Goal: Task Accomplishment & Management: Manage account settings

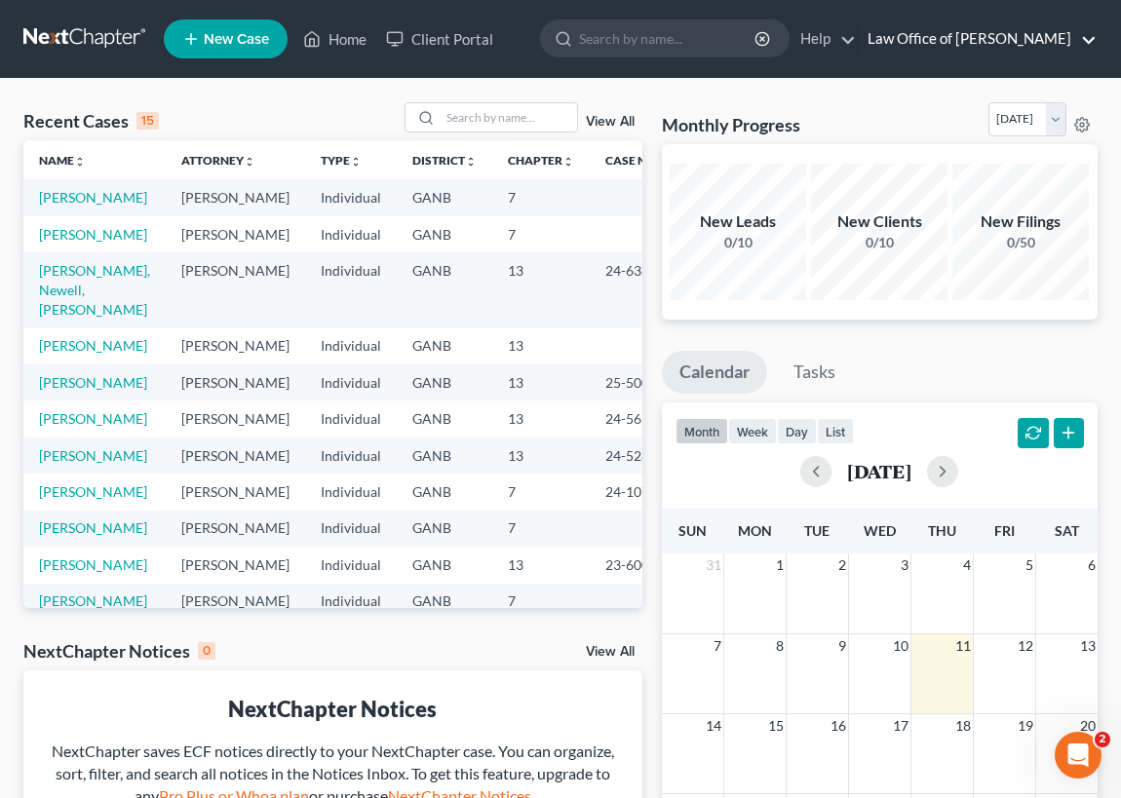
click at [1037, 34] on link "Law Office of [PERSON_NAME]" at bounding box center [977, 38] width 239 height 35
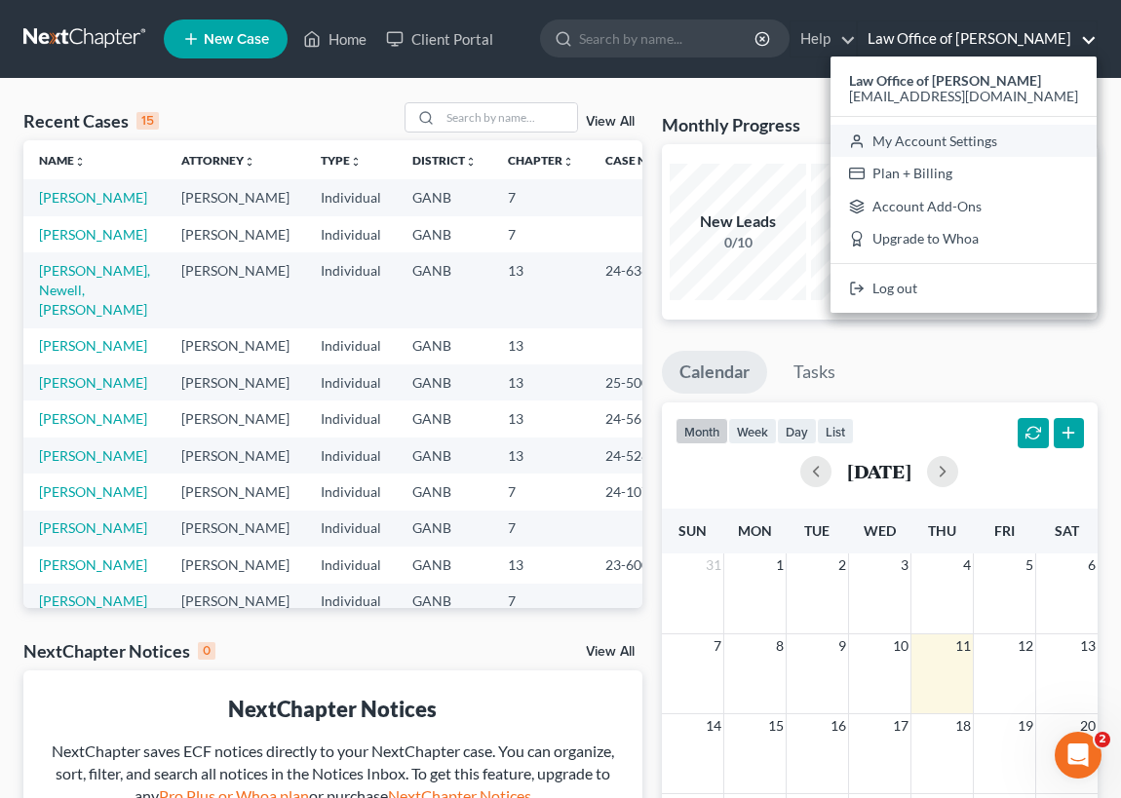
click at [998, 146] on link "My Account Settings" at bounding box center [964, 141] width 266 height 33
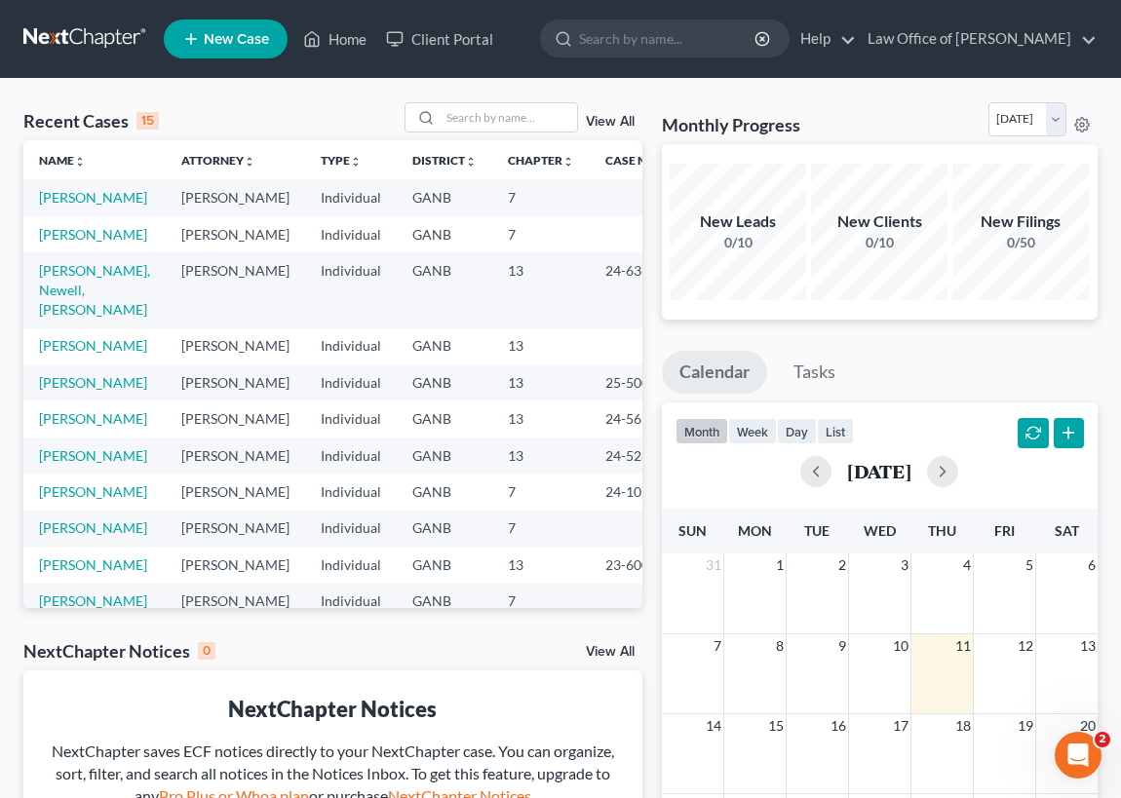
select select "19"
select select "24"
select select "10"
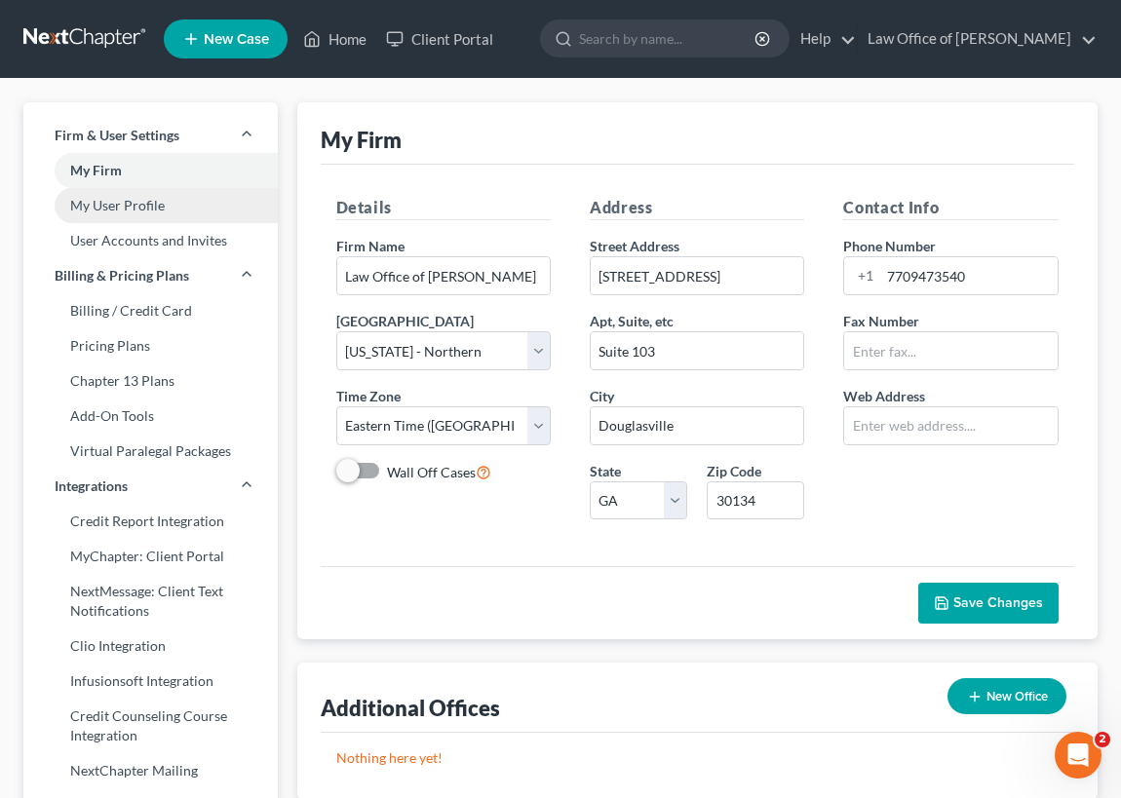
click at [142, 208] on link "My User Profile" at bounding box center [150, 205] width 254 height 35
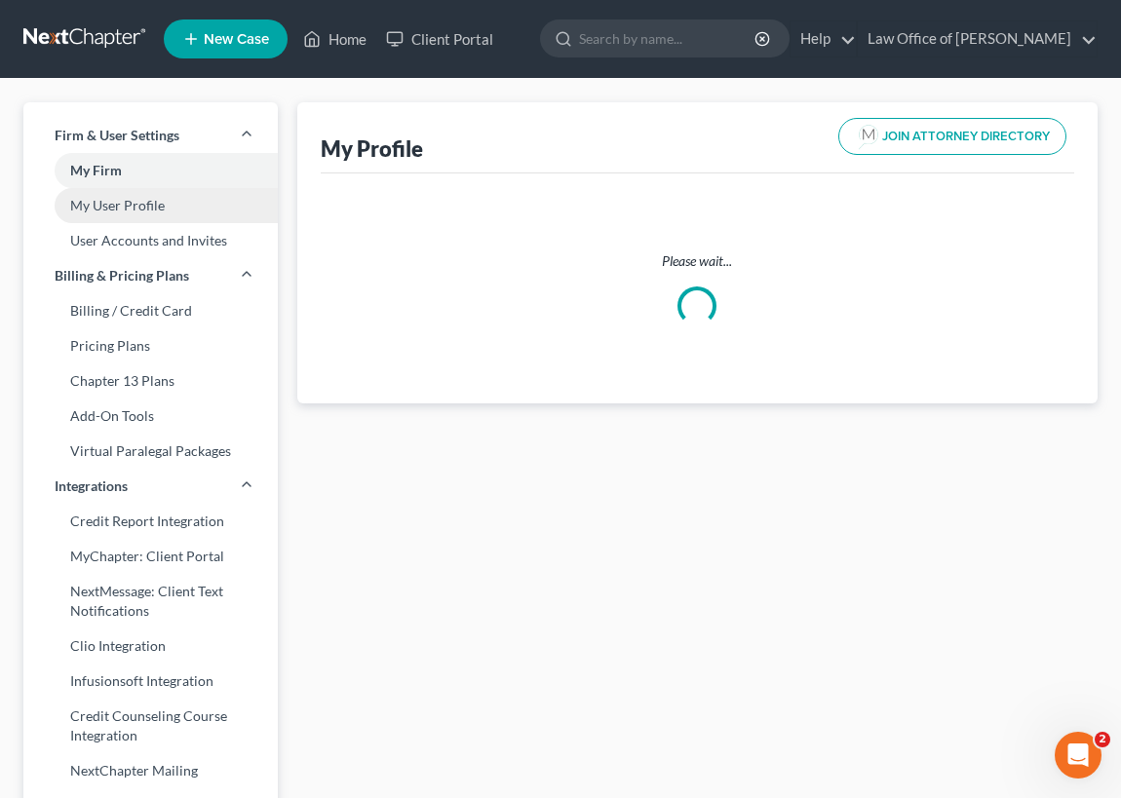
select select "10"
select select "19"
select select "attorney"
select select "0"
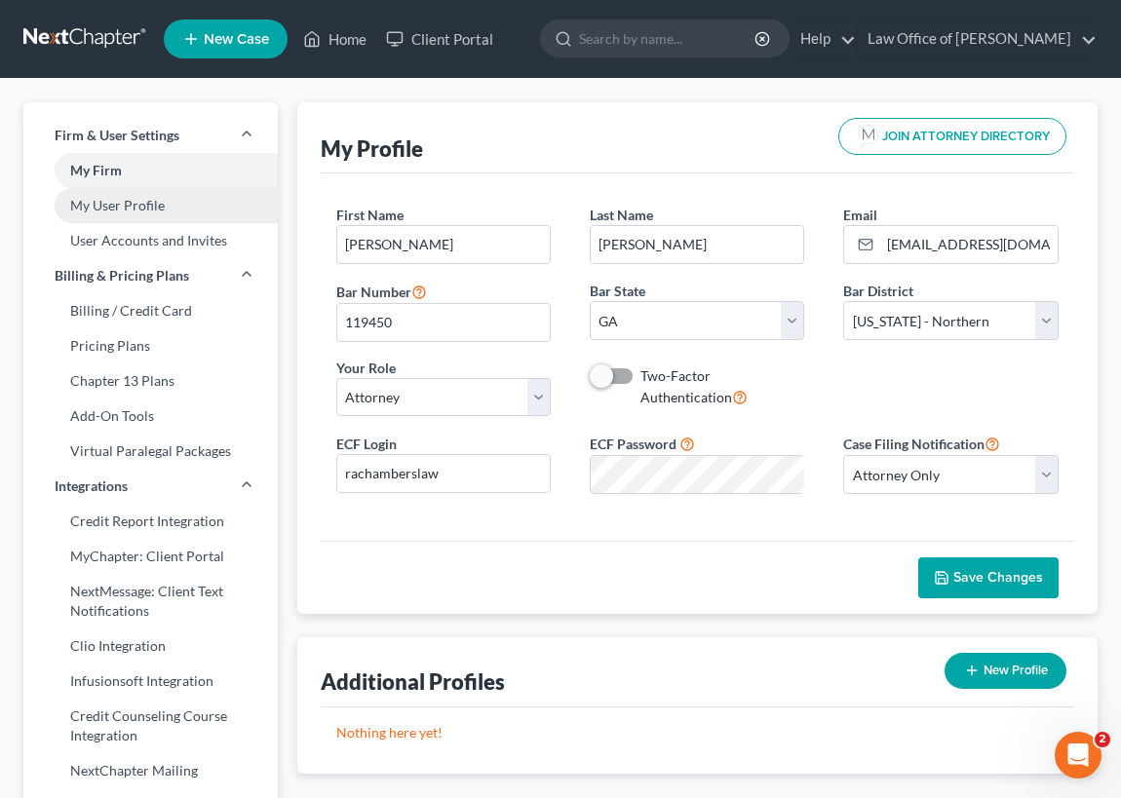
click at [146, 204] on link "My User Profile" at bounding box center [150, 205] width 254 height 35
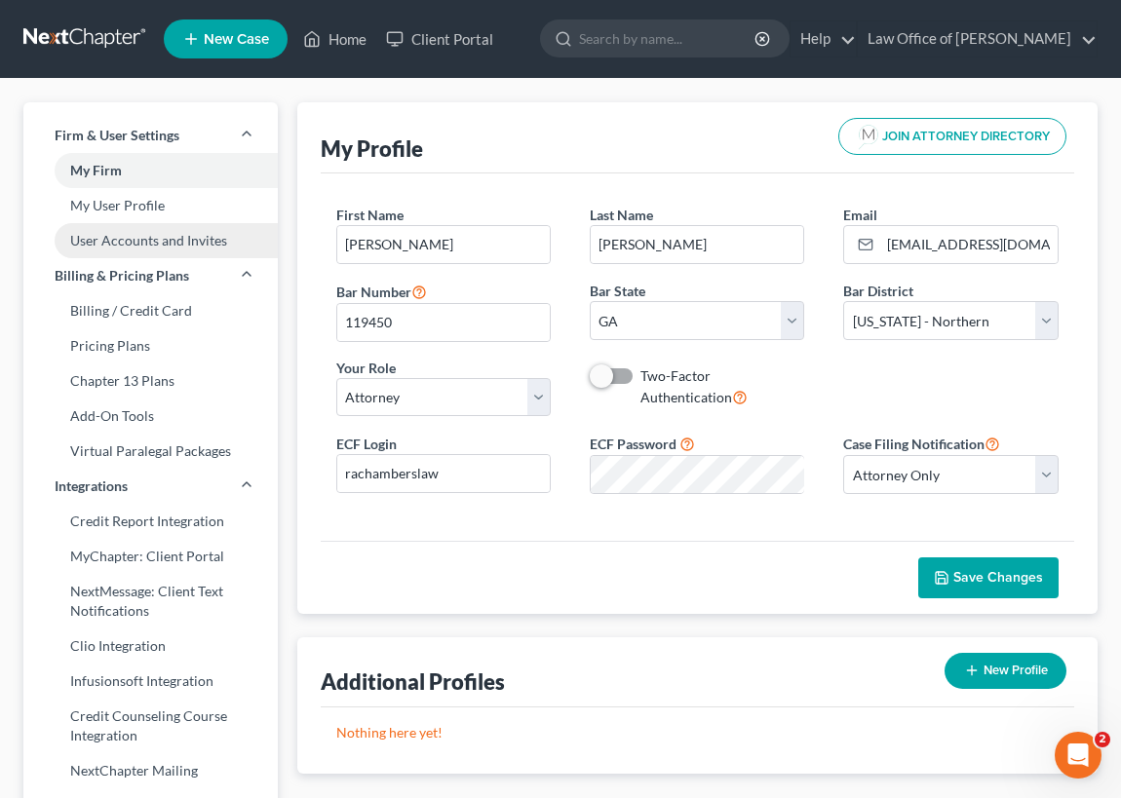
click at [164, 241] on link "User Accounts and Invites" at bounding box center [150, 240] width 254 height 35
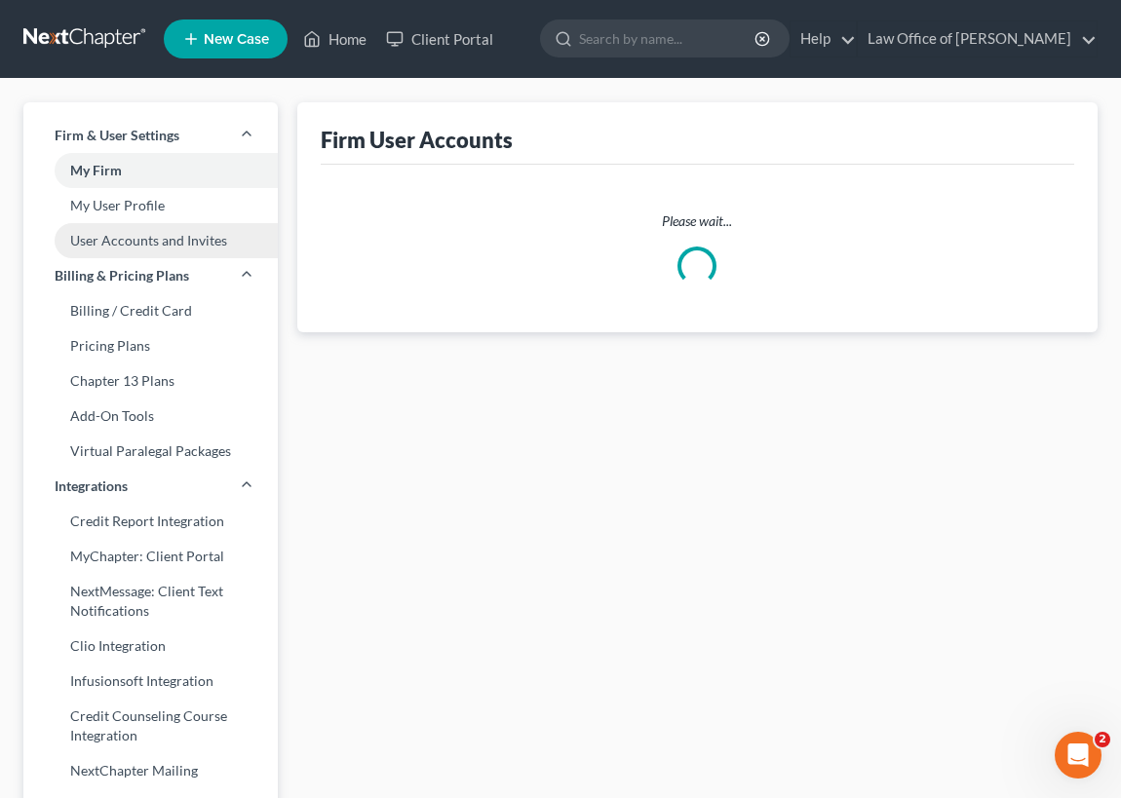
select select "0"
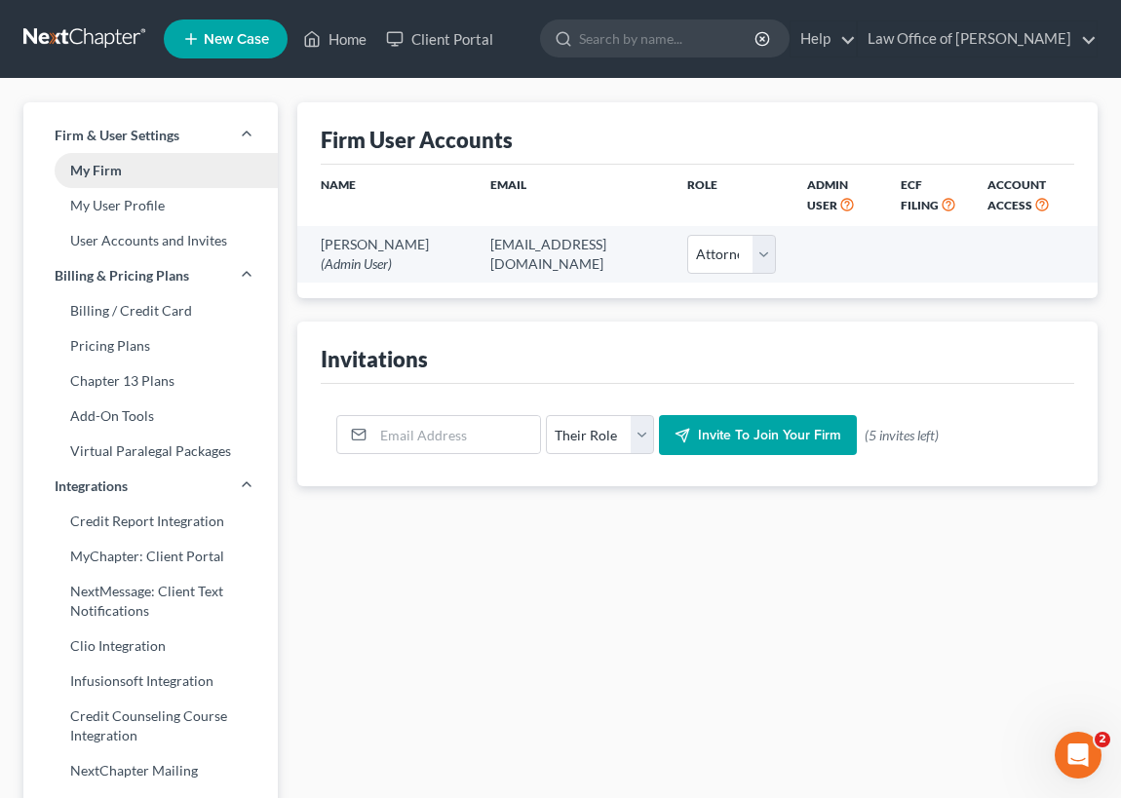
click at [127, 175] on link "My Firm" at bounding box center [150, 170] width 254 height 35
select select "19"
select select "24"
select select "10"
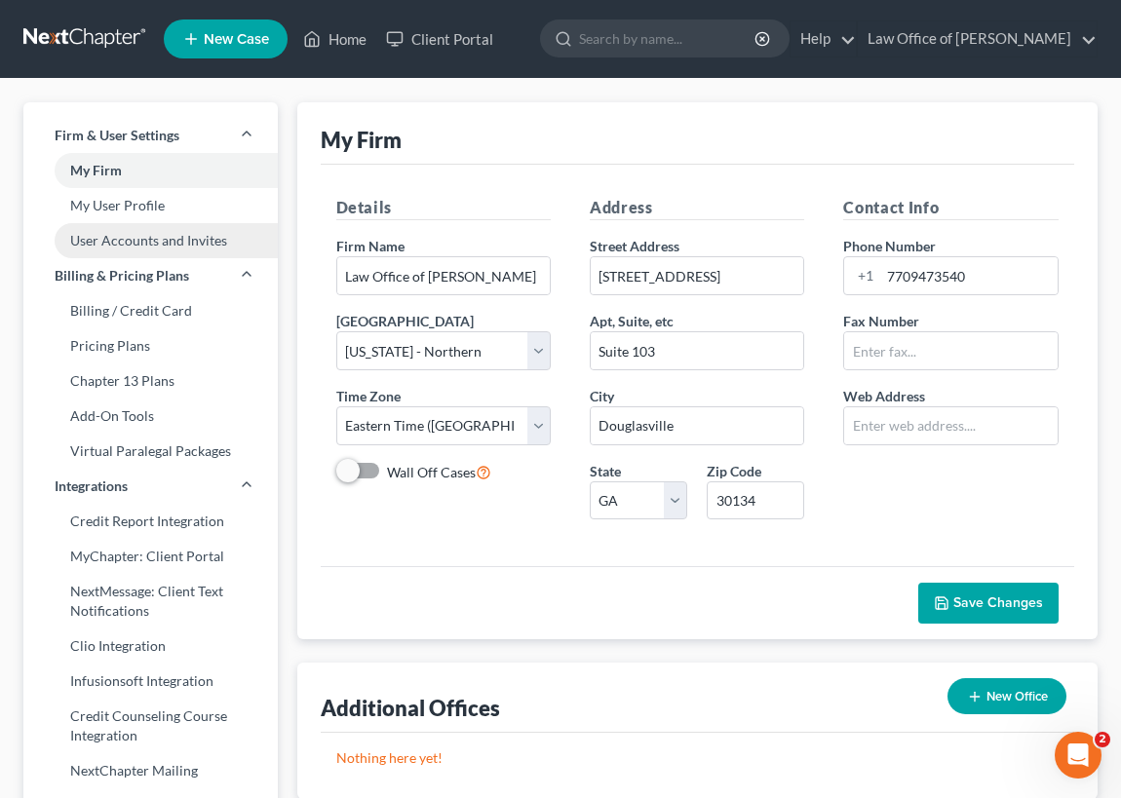
click at [160, 247] on link "User Accounts and Invites" at bounding box center [150, 240] width 254 height 35
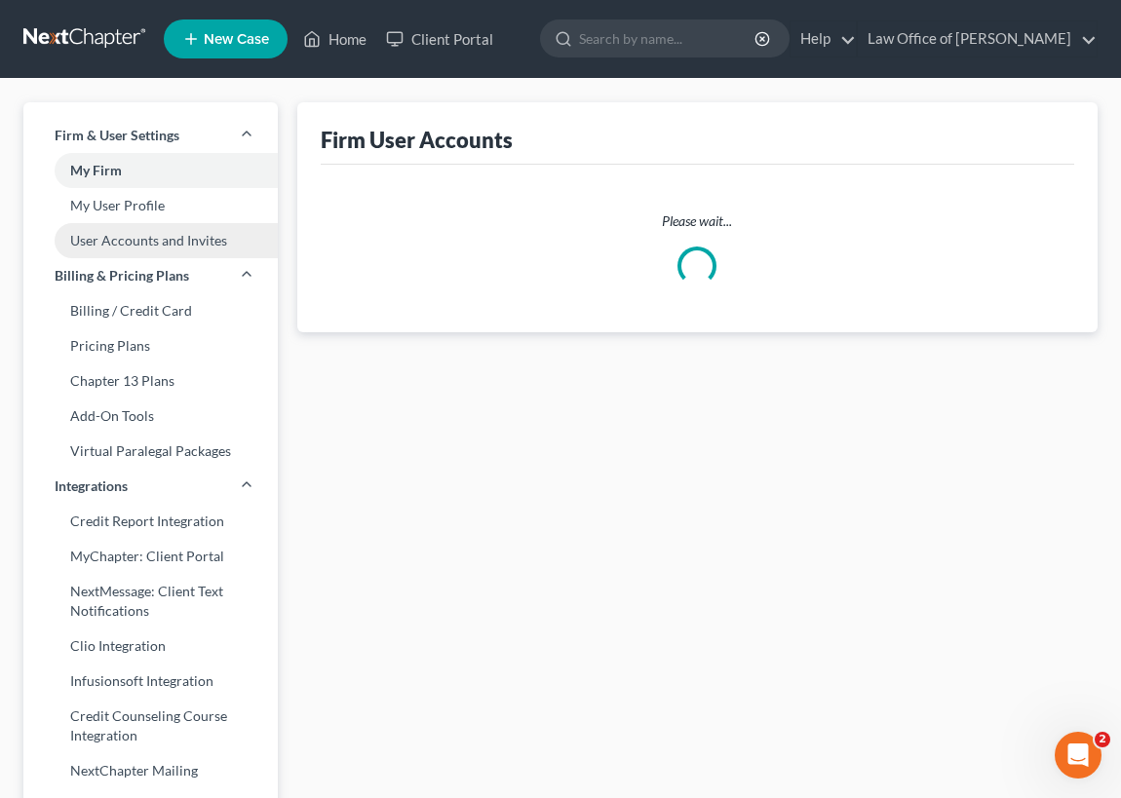
select select "0"
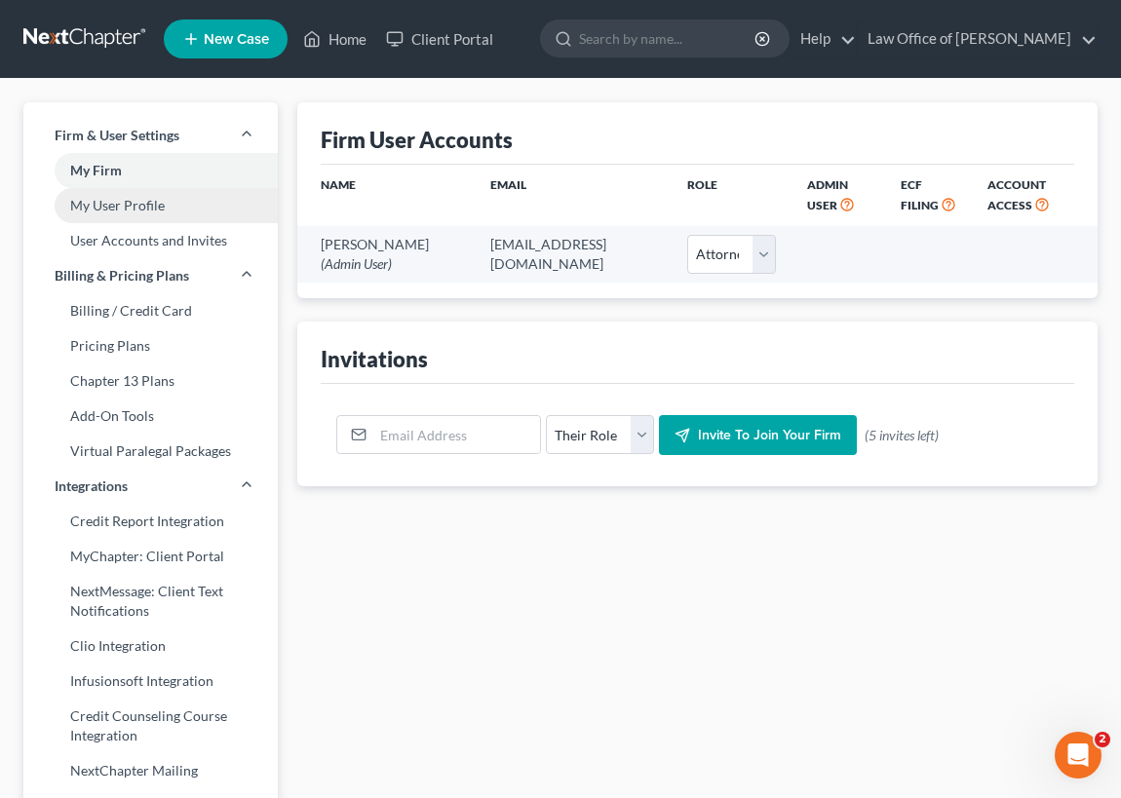
click at [129, 205] on link "My User Profile" at bounding box center [150, 205] width 254 height 35
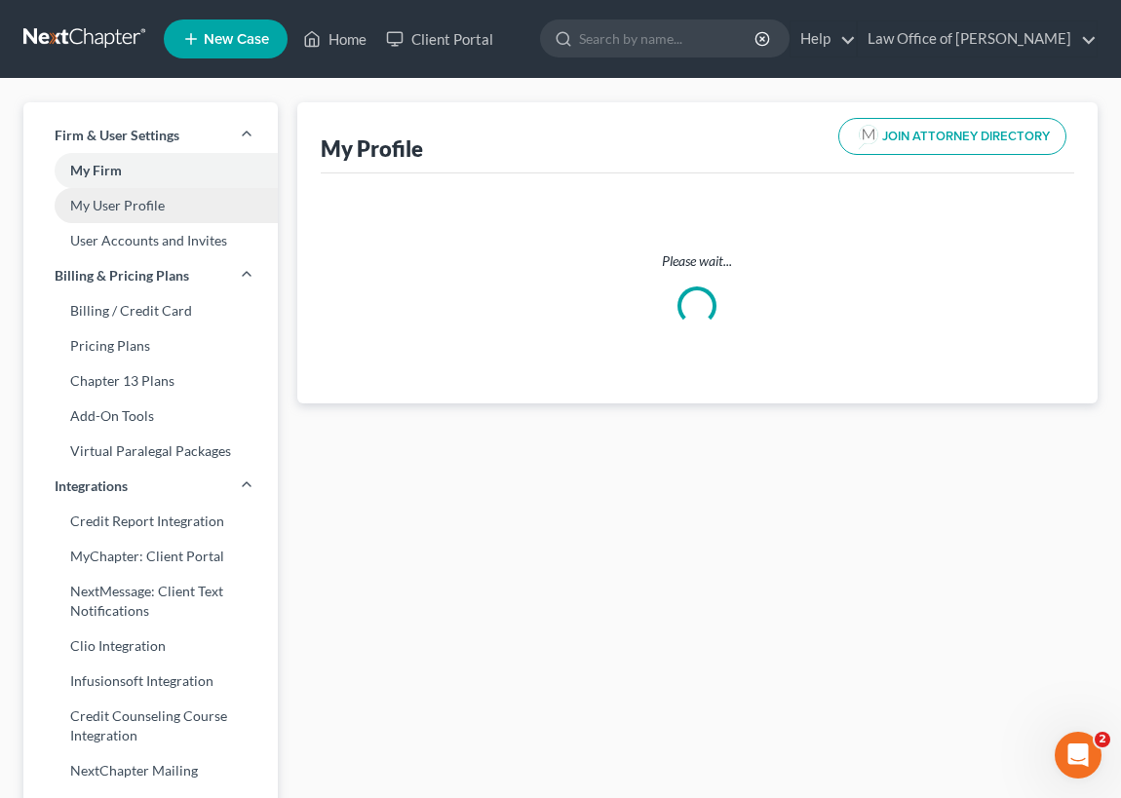
select select "10"
select select "19"
select select "attorney"
select select "0"
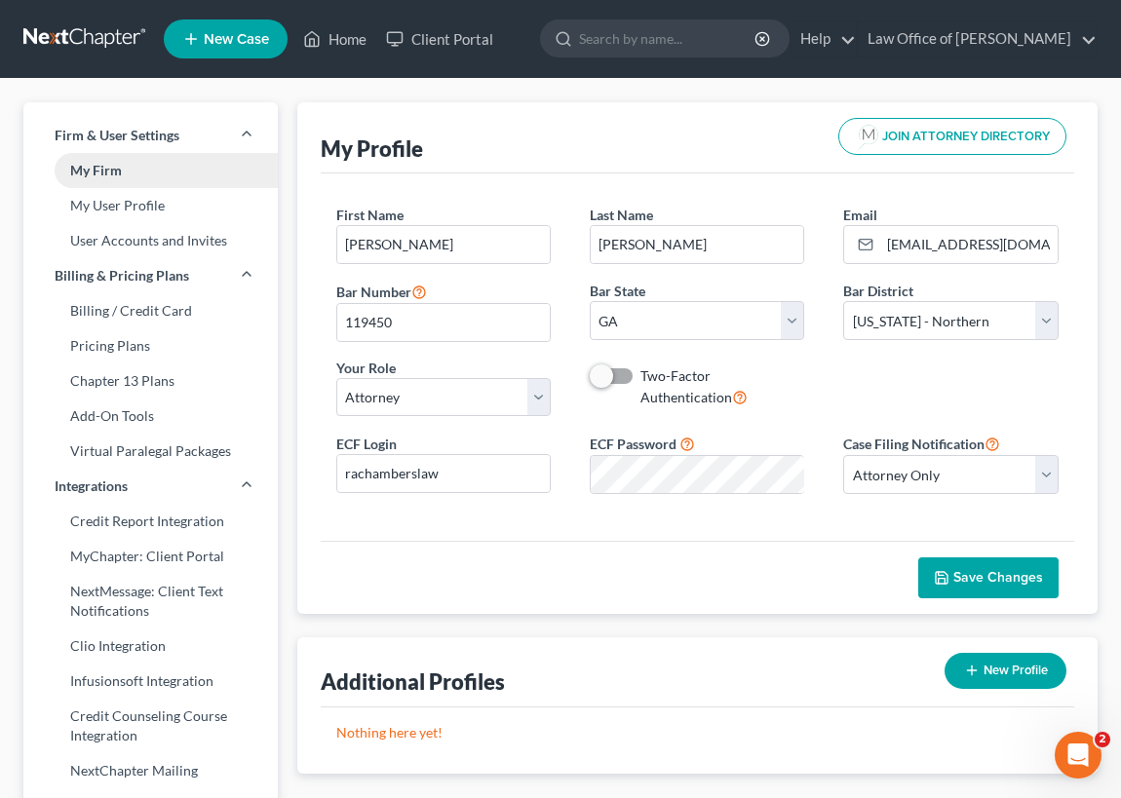
click at [117, 171] on link "My Firm" at bounding box center [150, 170] width 254 height 35
select select "19"
select select "24"
select select "10"
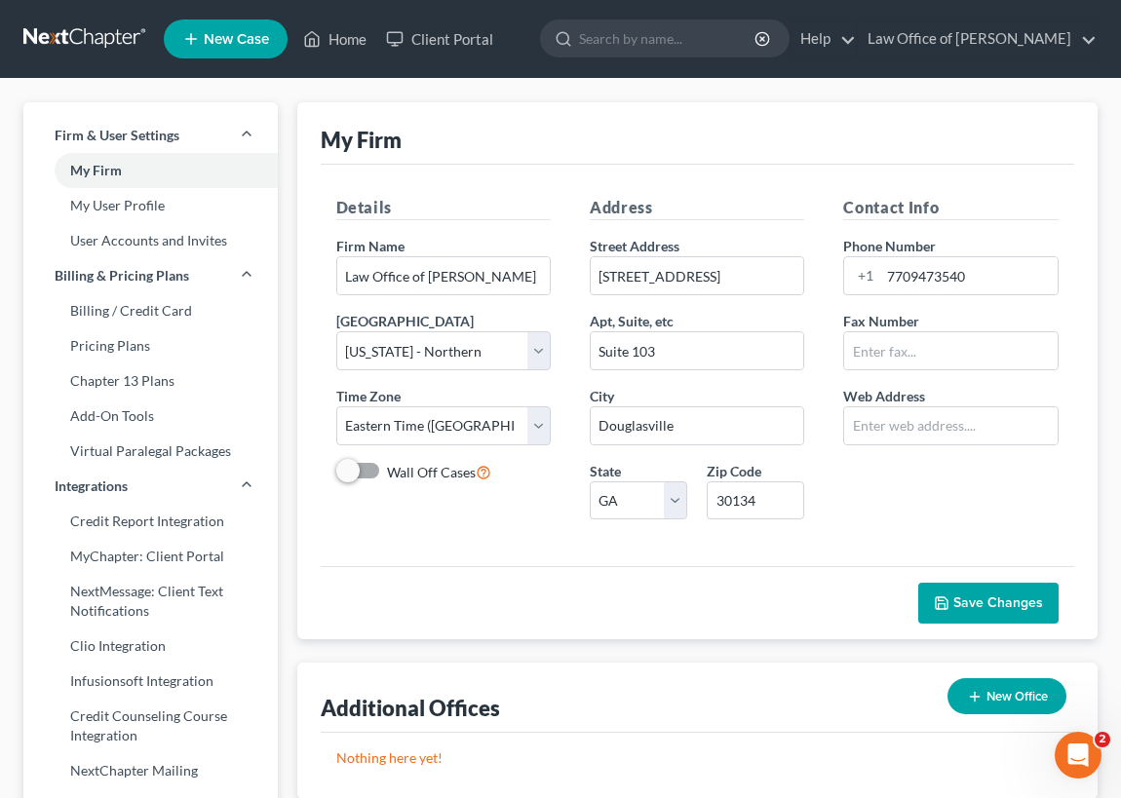
click at [229, 32] on span "New Case" at bounding box center [236, 39] width 65 height 15
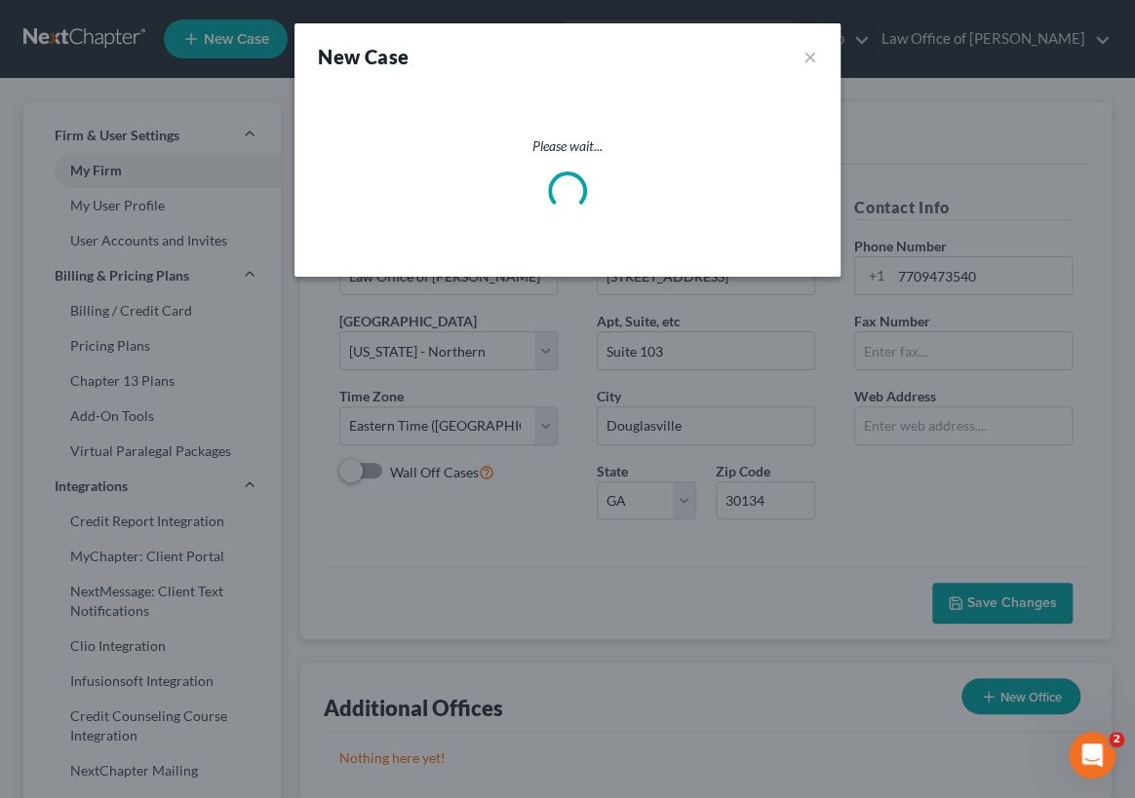
select select "19"
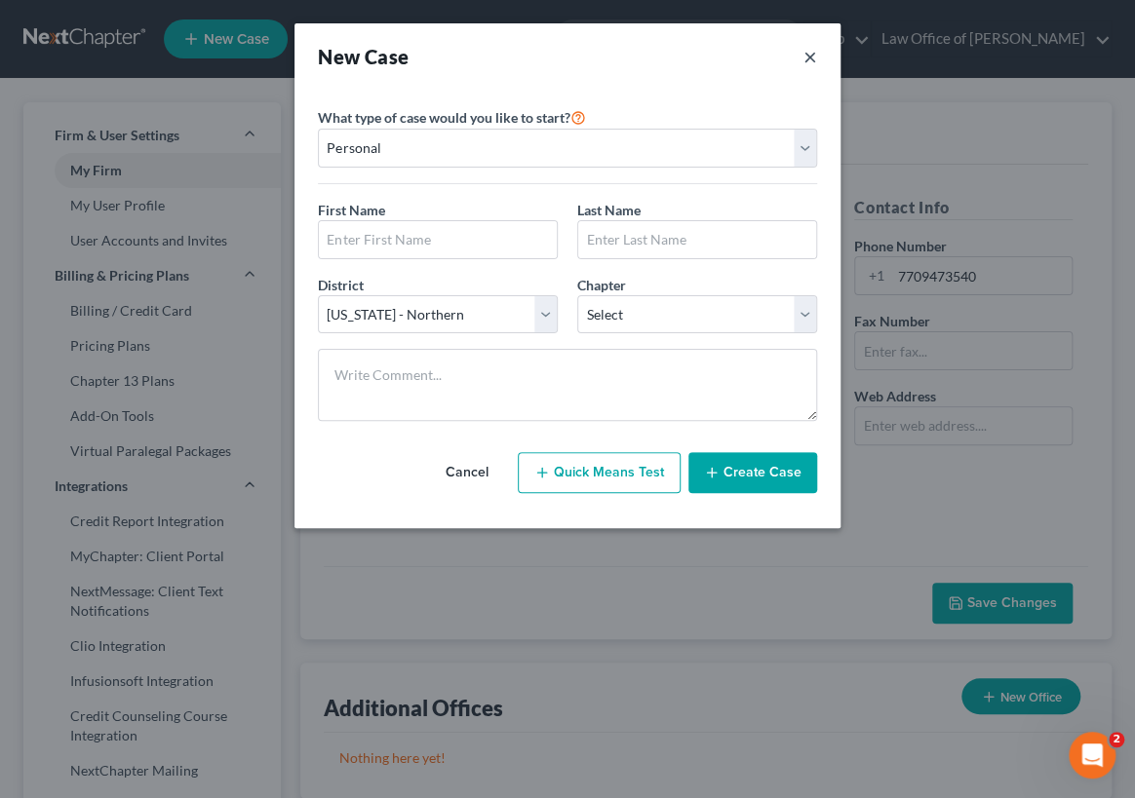
click at [808, 54] on button "×" at bounding box center [810, 56] width 14 height 27
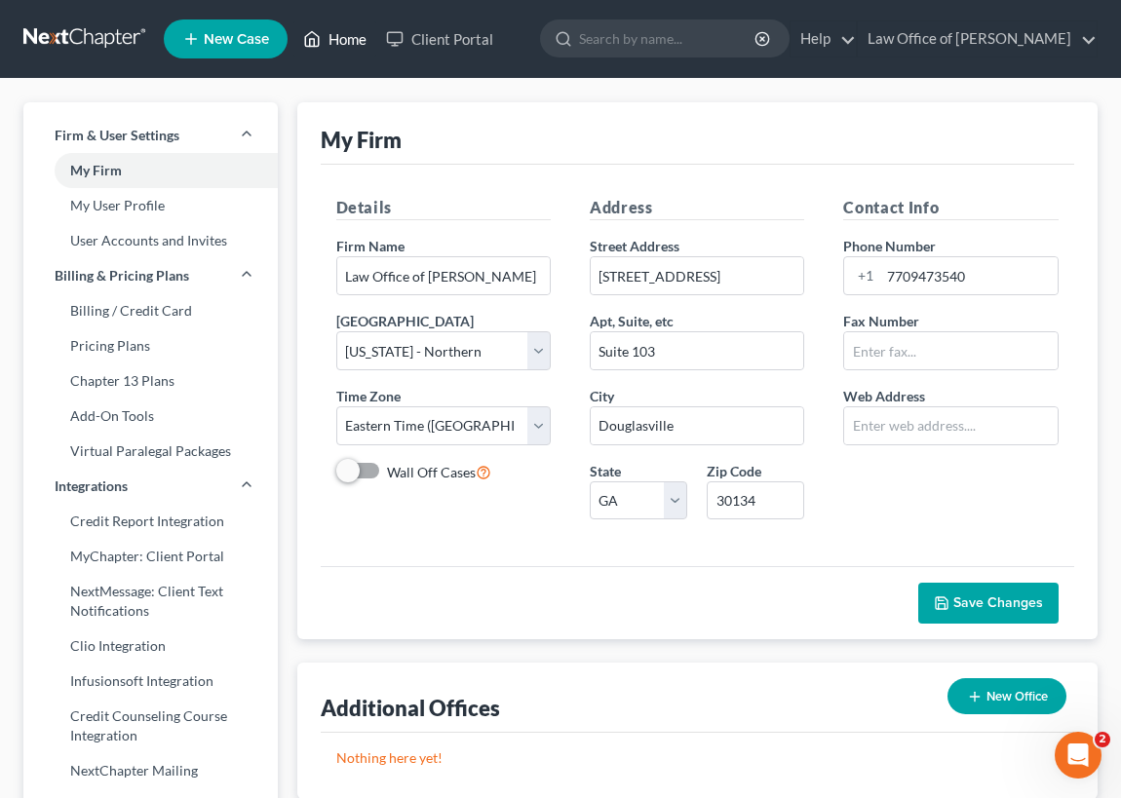
click at [350, 35] on link "Home" at bounding box center [334, 38] width 83 height 35
